Goal: Transaction & Acquisition: Purchase product/service

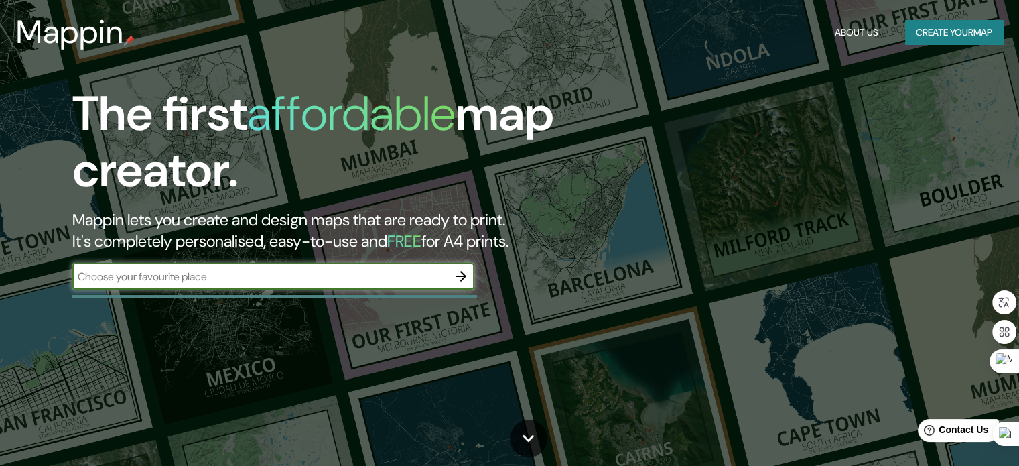
click at [469, 275] on button "button" at bounding box center [460, 276] width 27 height 27
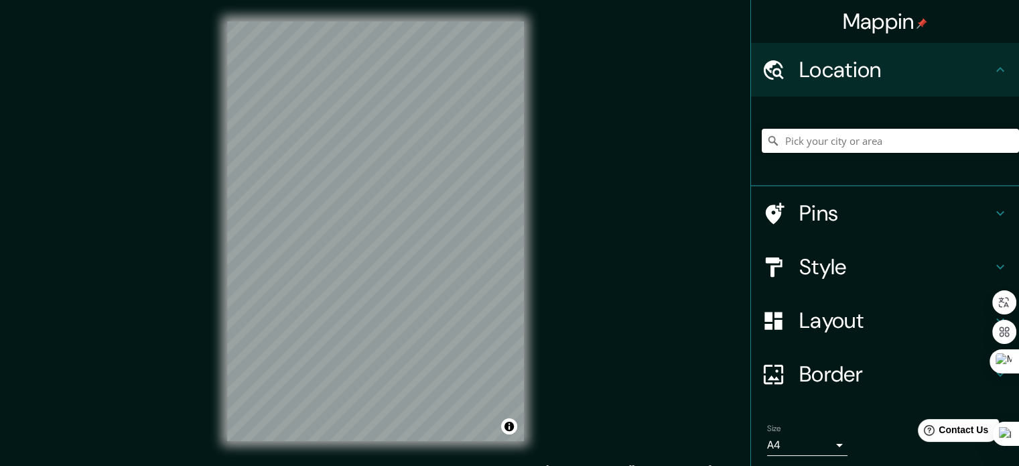
click at [810, 144] on input "Pick your city or area" at bounding box center [890, 141] width 257 height 24
drag, startPoint x: 932, startPoint y: 139, endPoint x: 919, endPoint y: 139, distance: 13.4
click at [932, 139] on input "[GEOGRAPHIC_DATA], [GEOGRAPHIC_DATA], [GEOGRAPHIC_DATA]" at bounding box center [890, 141] width 257 height 24
drag, startPoint x: 884, startPoint y: 141, endPoint x: 803, endPoint y: 143, distance: 81.8
click at [803, 143] on input "[GEOGRAPHIC_DATA], [GEOGRAPHIC_DATA], [GEOGRAPHIC_DATA]" at bounding box center [890, 141] width 257 height 24
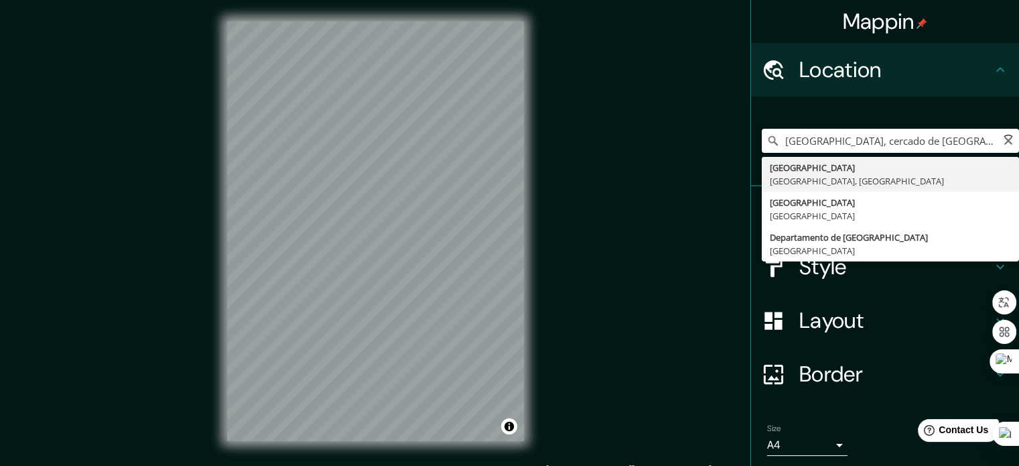
type input "[GEOGRAPHIC_DATA], [GEOGRAPHIC_DATA], [GEOGRAPHIC_DATA]"
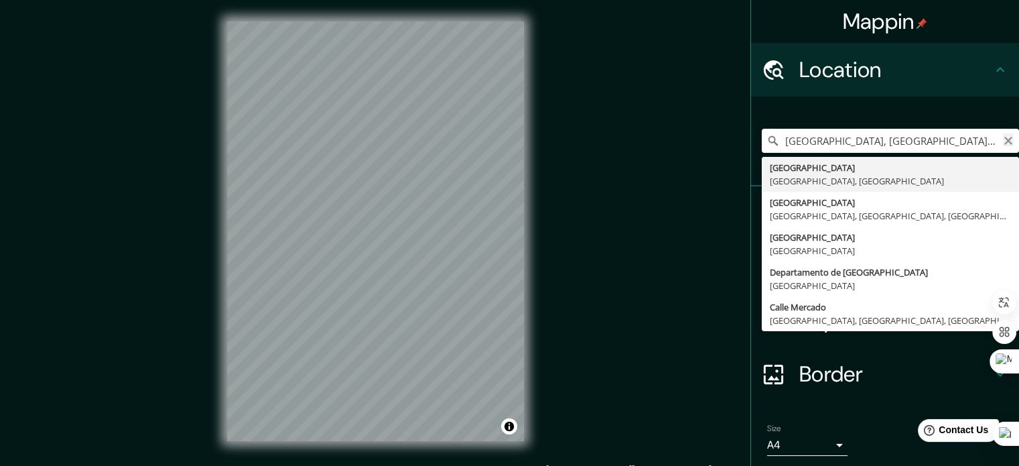
click at [1003, 138] on icon "Clear" at bounding box center [1008, 140] width 11 height 11
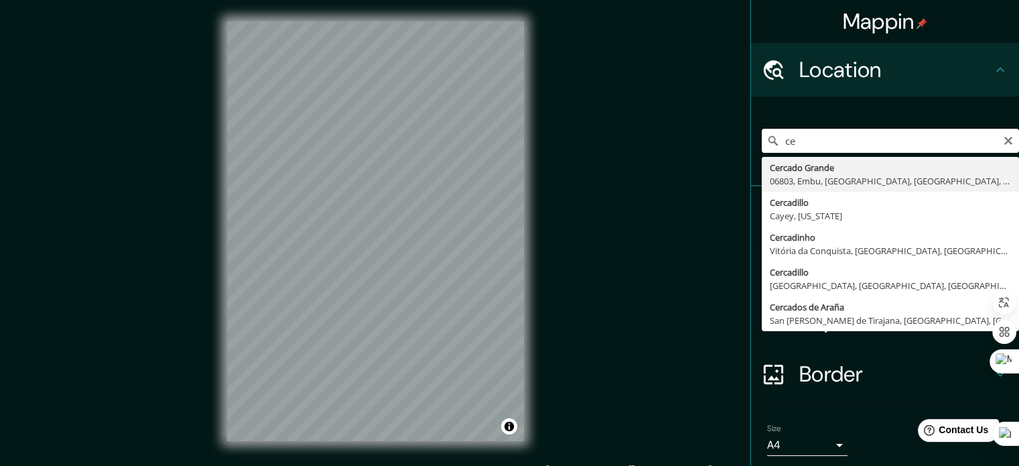
type input "c"
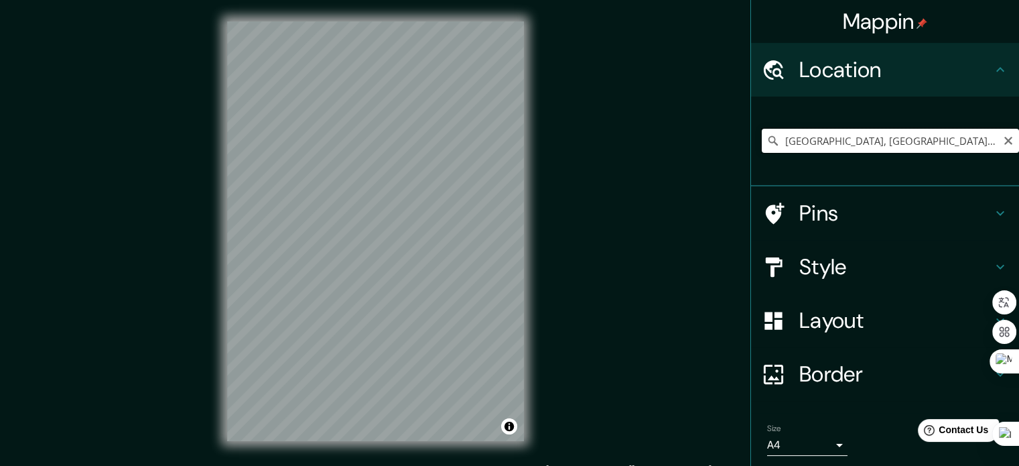
click at [972, 139] on input "[GEOGRAPHIC_DATA], [GEOGRAPHIC_DATA], [GEOGRAPHIC_DATA], [GEOGRAPHIC_DATA]" at bounding box center [890, 141] width 257 height 24
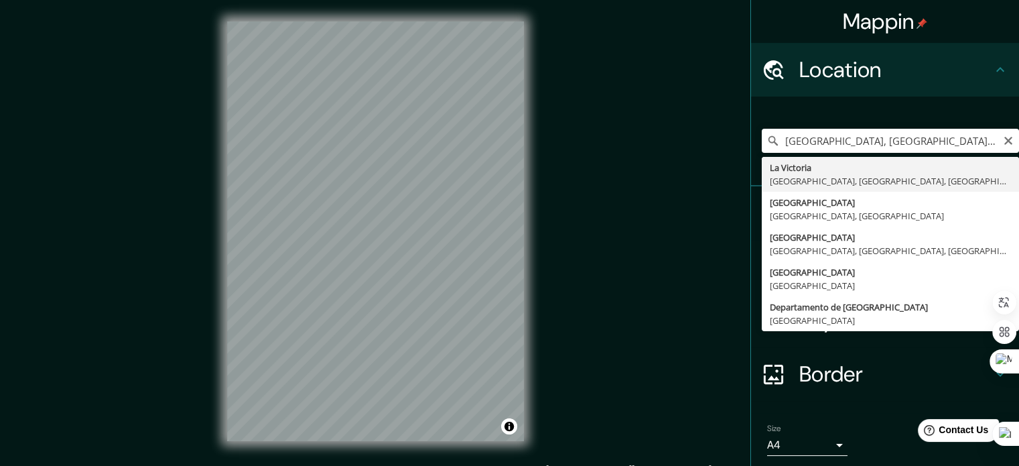
type input "[GEOGRAPHIC_DATA], [GEOGRAPHIC_DATA], [GEOGRAPHIC_DATA], [GEOGRAPHIC_DATA]"
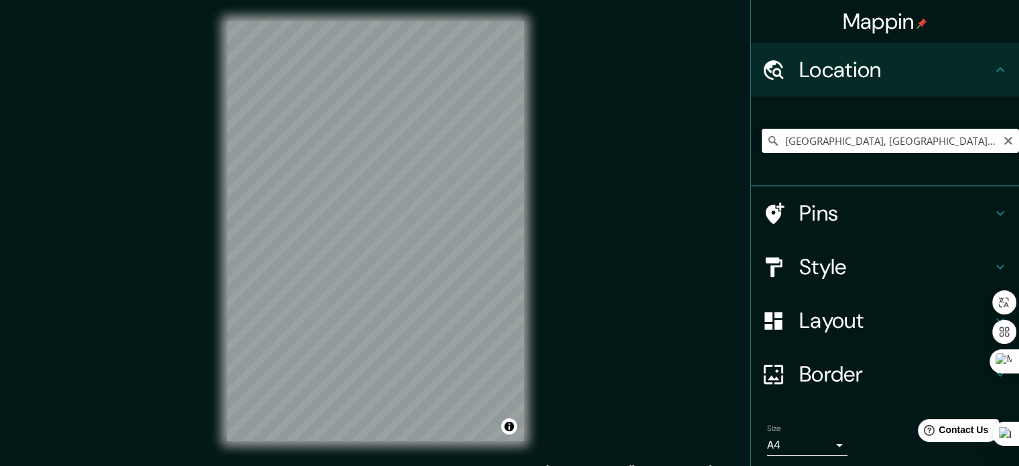
click at [873, 255] on h4 "Style" at bounding box center [895, 266] width 193 height 27
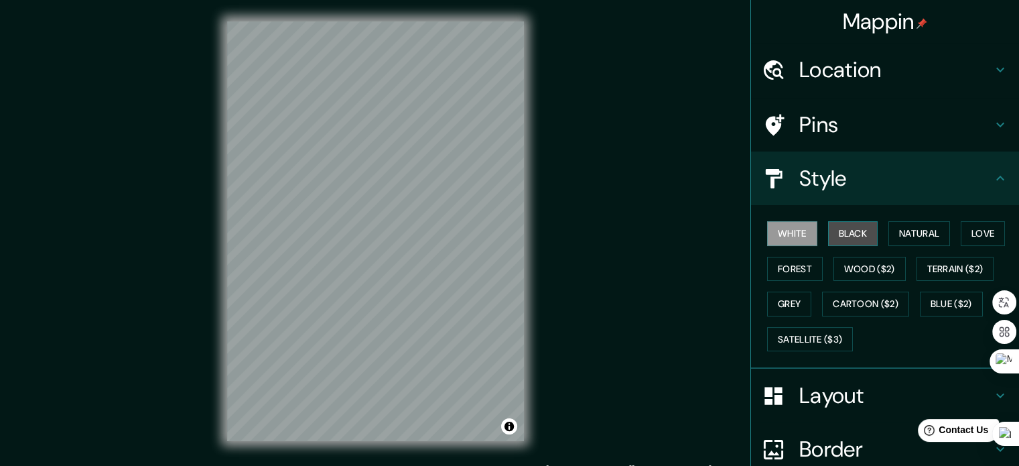
click at [844, 232] on button "Black" at bounding box center [853, 233] width 50 height 25
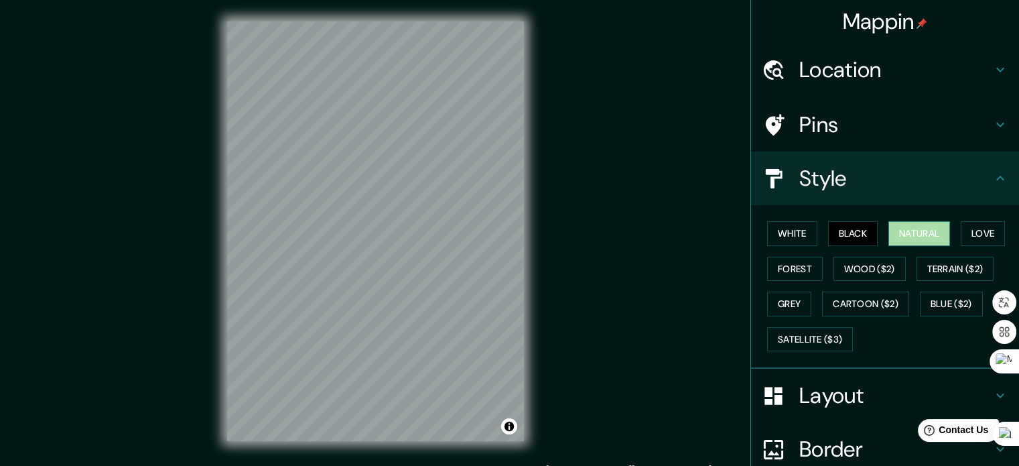
click at [917, 230] on button "Natural" at bounding box center [919, 233] width 62 height 25
click at [971, 232] on button "Love" at bounding box center [983, 233] width 44 height 25
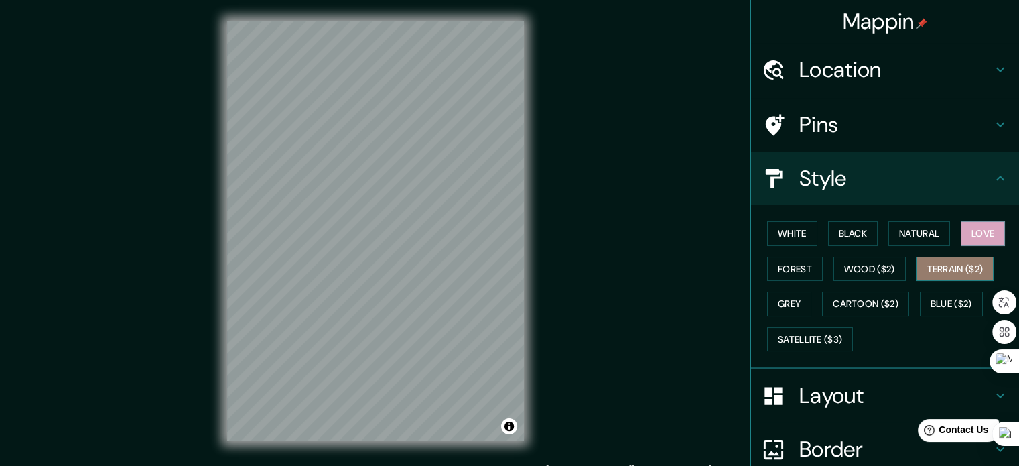
click at [943, 272] on button "Terrain ($2)" at bounding box center [955, 269] width 78 height 25
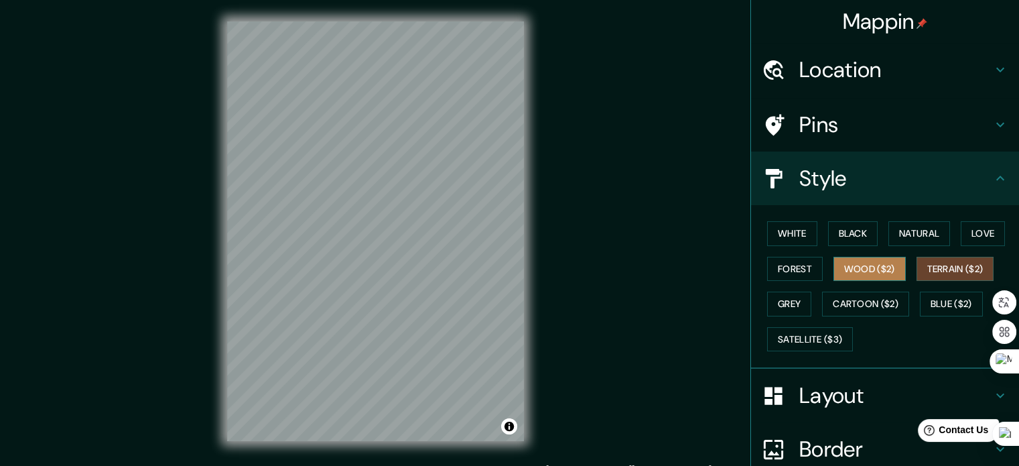
click at [875, 270] on button "Wood ($2)" at bounding box center [869, 269] width 72 height 25
click at [818, 269] on div "White Black Natural Love Forest Wood ($2) Terrain ($2) Grey Cartoon ($2) Blue (…" at bounding box center [890, 286] width 257 height 141
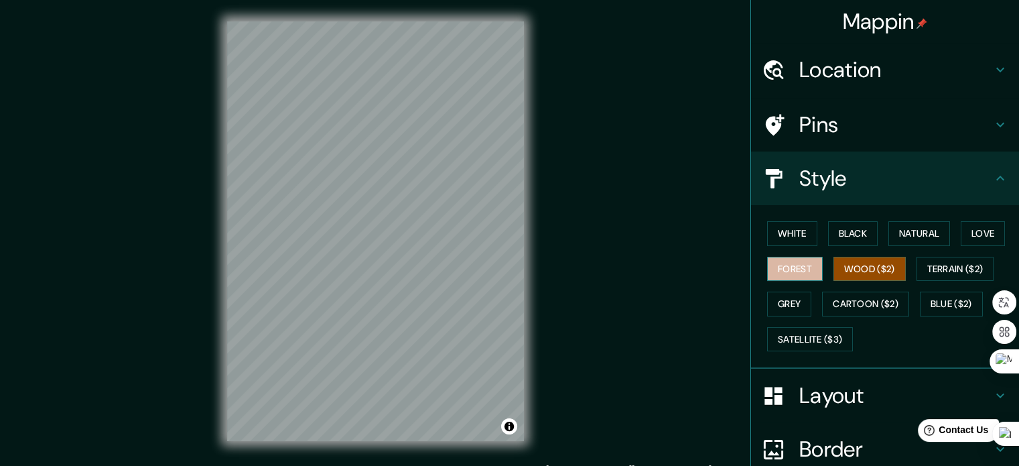
click at [776, 267] on button "Forest" at bounding box center [795, 269] width 56 height 25
click at [829, 234] on button "Black" at bounding box center [853, 233] width 50 height 25
